Goal: Information Seeking & Learning: Understand process/instructions

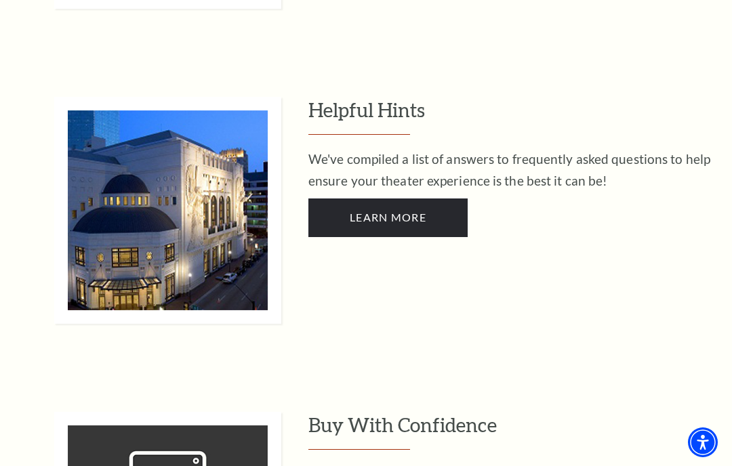
scroll to position [3406, 0]
click at [414, 212] on span "Learn More" at bounding box center [388, 218] width 77 height 13
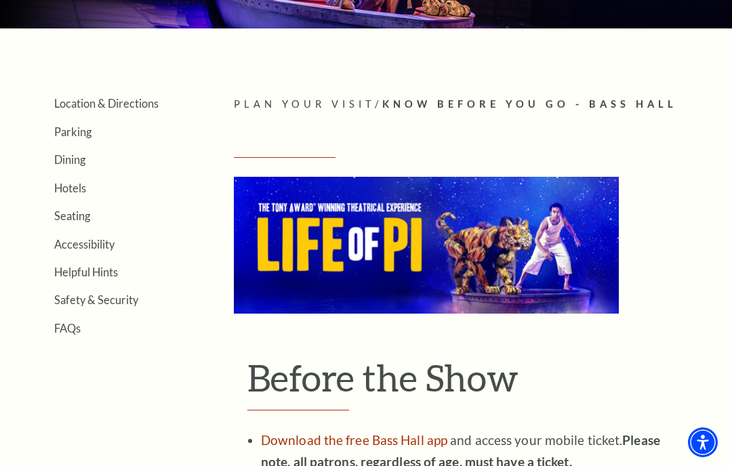
scroll to position [210, 0]
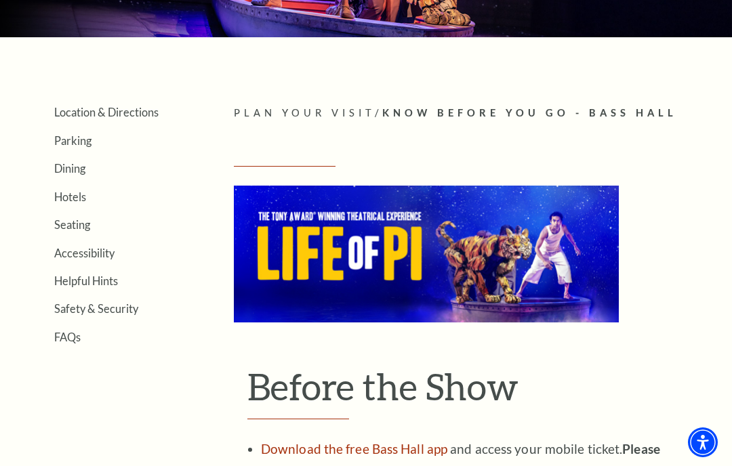
click at [72, 140] on link "Parking" at bounding box center [72, 140] width 37 height 13
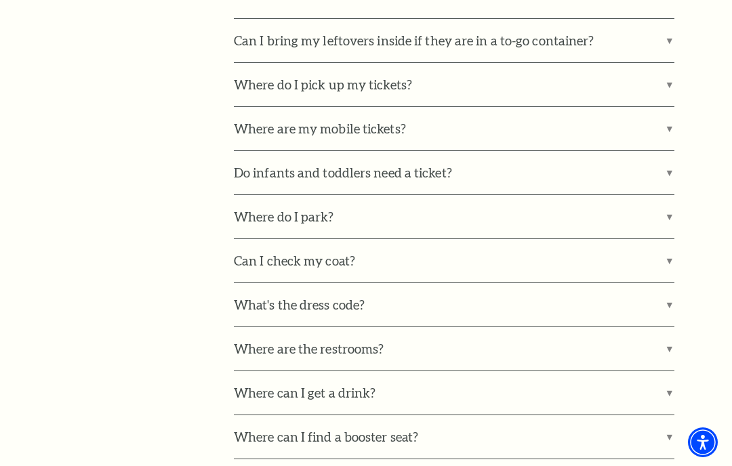
scroll to position [835, 0]
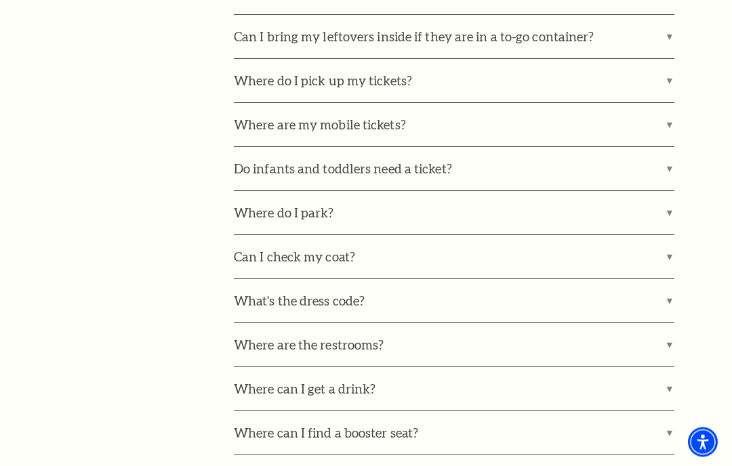
click at [664, 205] on label "Where do I park?" at bounding box center [454, 213] width 441 height 43
click at [0, 0] on input "Where do I park?" at bounding box center [0, 0] width 0 height 0
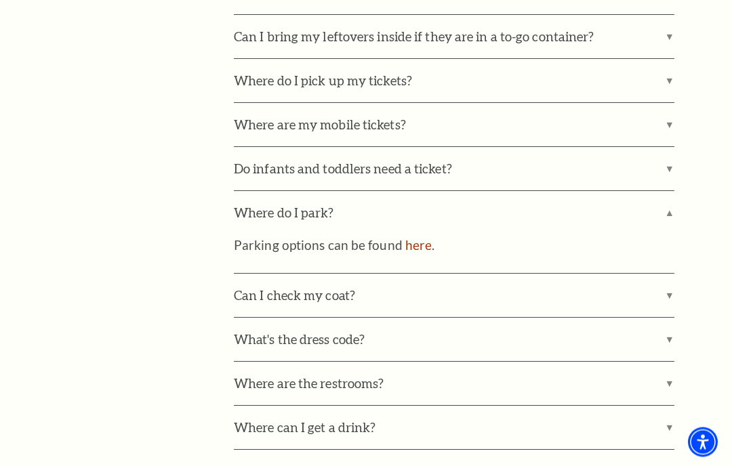
scroll to position [836, 0]
click at [405, 244] on link "here" at bounding box center [418, 245] width 26 height 16
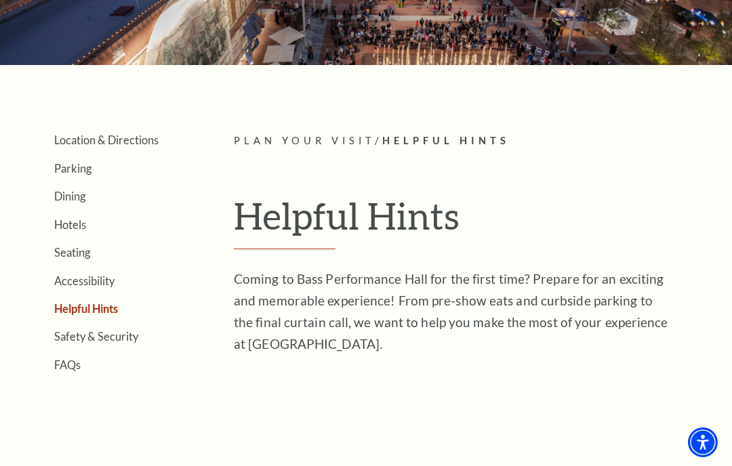
scroll to position [182, 0]
